Goal: Information Seeking & Learning: Learn about a topic

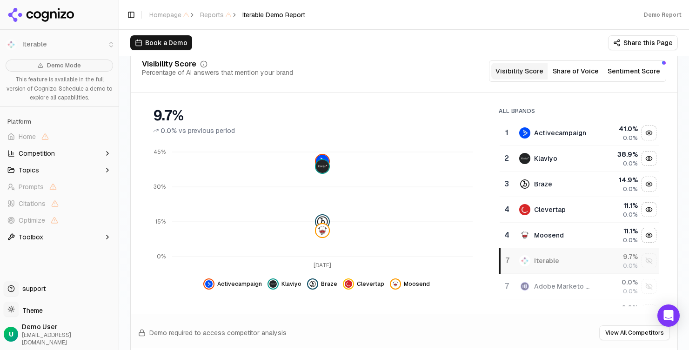
scroll to position [129, 0]
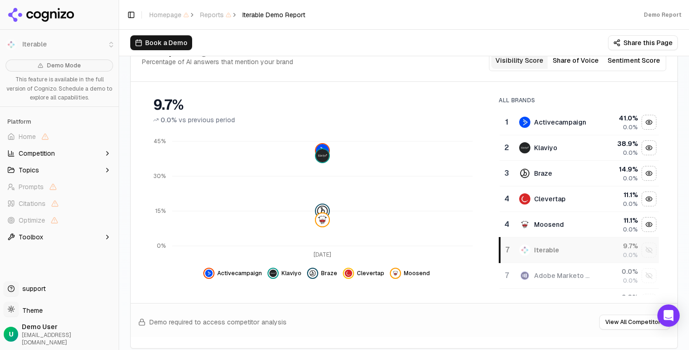
click at [643, 45] on button "Share this Page" at bounding box center [643, 42] width 70 height 15
click at [542, 34] on div "Book a Demo Share this Page" at bounding box center [404, 43] width 570 height 26
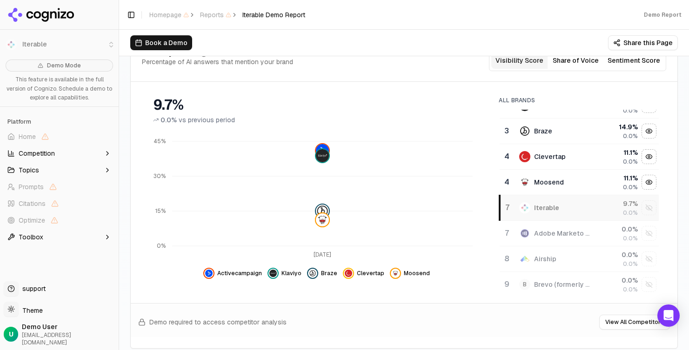
scroll to position [0, 0]
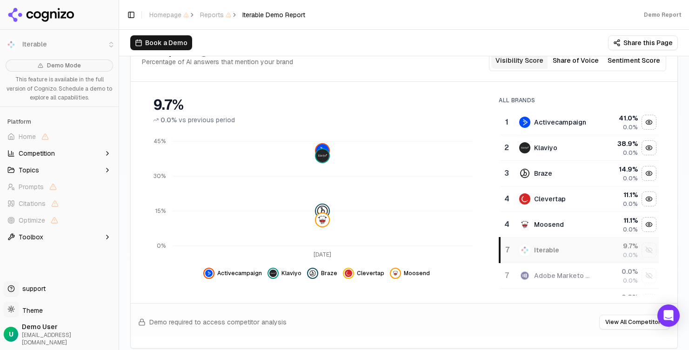
click at [571, 65] on button "Share of Voice" at bounding box center [576, 60] width 56 height 17
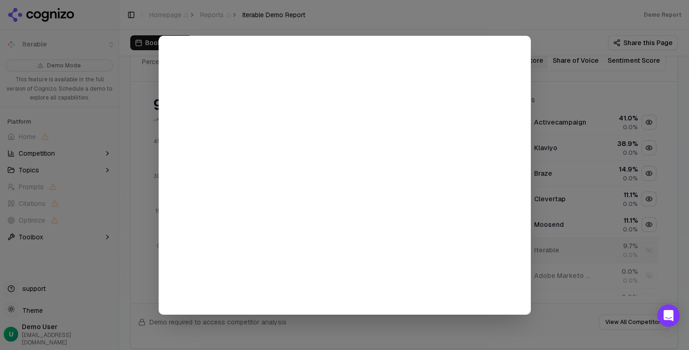
click at [577, 88] on div at bounding box center [344, 175] width 689 height 350
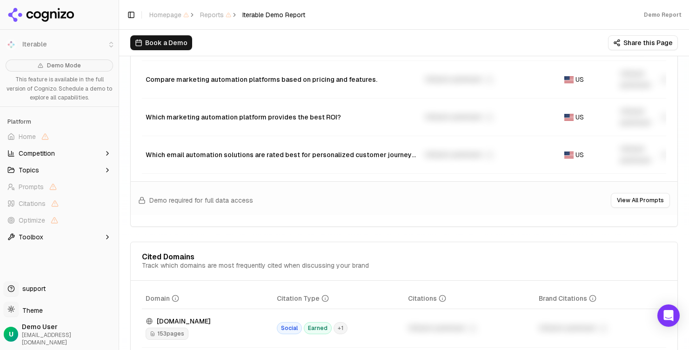
scroll to position [850, 0]
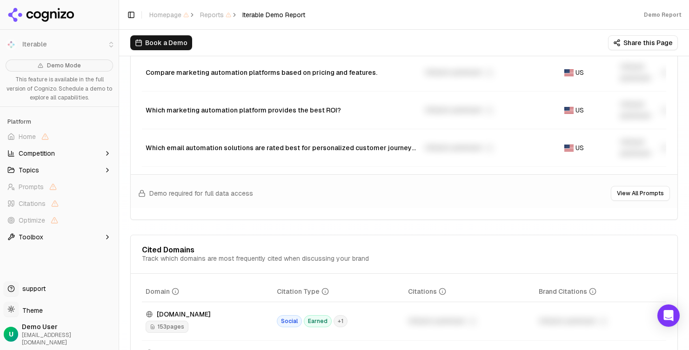
click at [642, 192] on button "View All Prompts" at bounding box center [640, 193] width 59 height 15
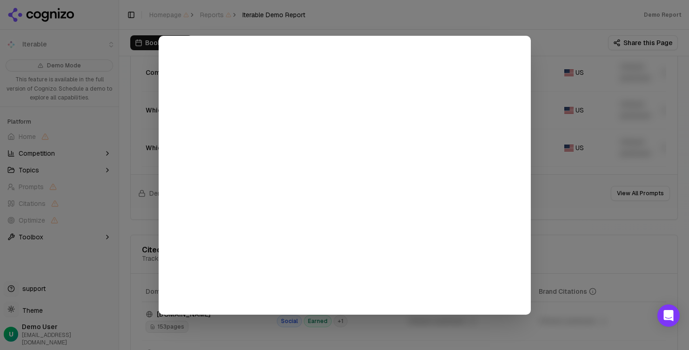
click at [550, 67] on div at bounding box center [344, 175] width 689 height 350
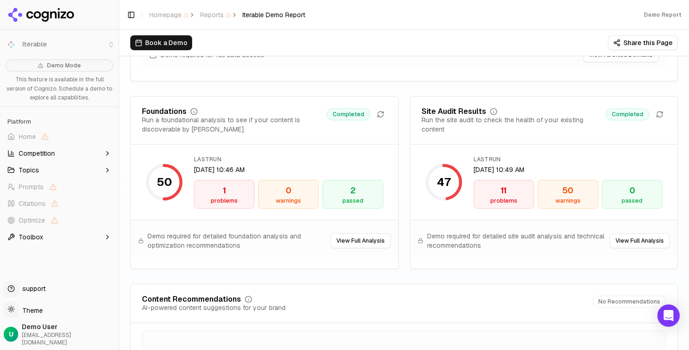
scroll to position [1309, 0]
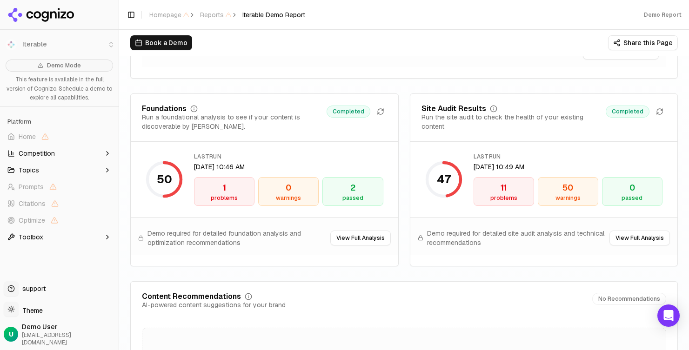
click at [506, 195] on div "problems" at bounding box center [504, 198] width 52 height 7
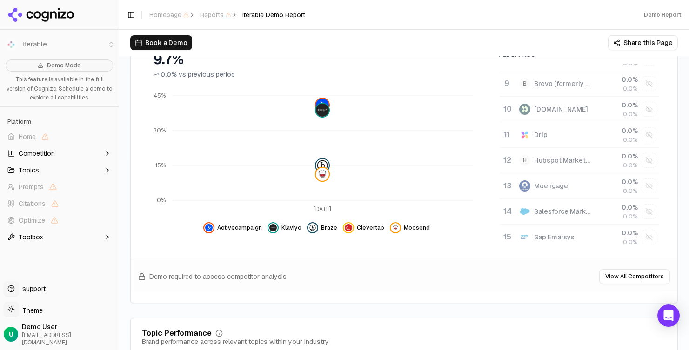
scroll to position [0, 0]
